Goal: Communication & Community: Participate in discussion

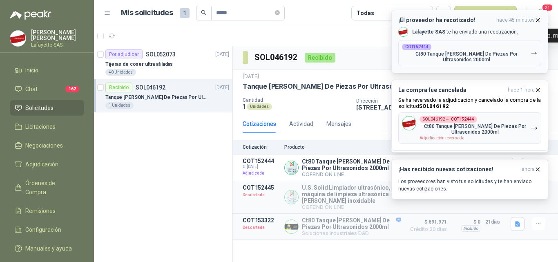
click at [537, 20] on icon "button" at bounding box center [537, 20] width 7 height 7
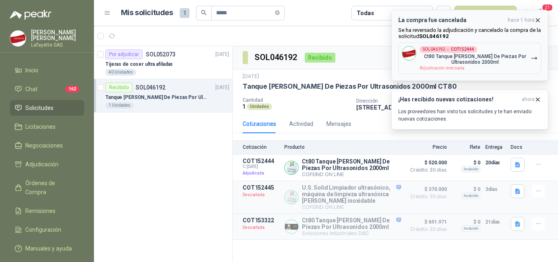
click at [536, 20] on icon "button" at bounding box center [537, 20] width 7 height 7
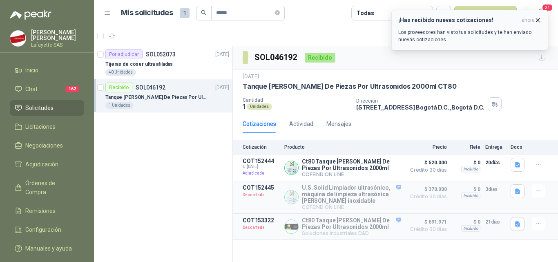
click at [536, 18] on icon "button" at bounding box center [537, 20] width 7 height 7
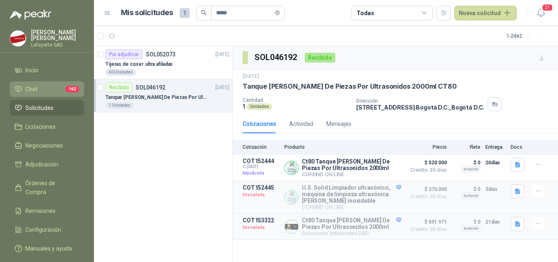
click at [22, 86] on li "Chat 162" at bounding box center [47, 88] width 64 height 9
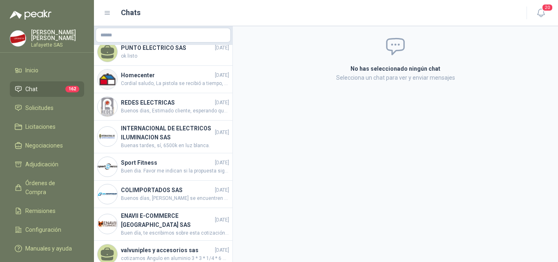
scroll to position [178, 0]
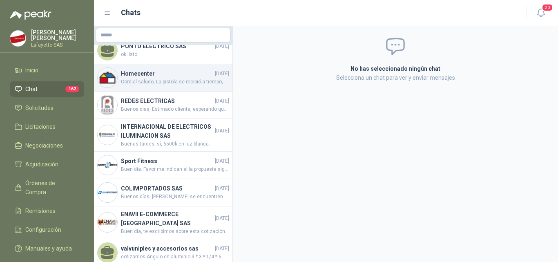
click at [169, 71] on h4 "Homecenter" at bounding box center [167, 73] width 92 height 9
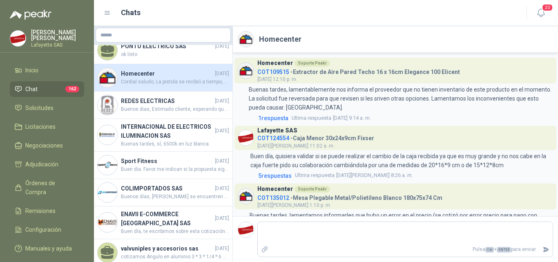
scroll to position [152, 0]
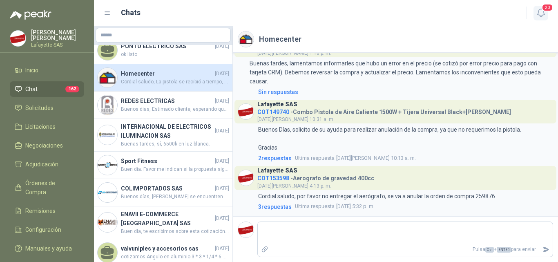
click at [544, 12] on icon "button" at bounding box center [540, 13] width 10 height 10
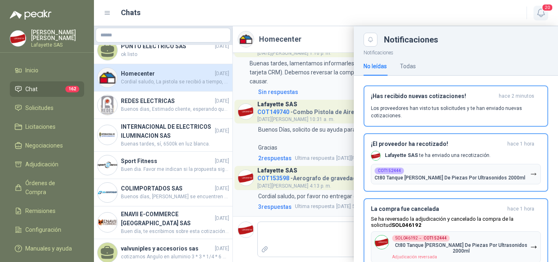
click at [544, 12] on icon "button" at bounding box center [540, 13] width 10 height 10
